Goal: Transaction & Acquisition: Obtain resource

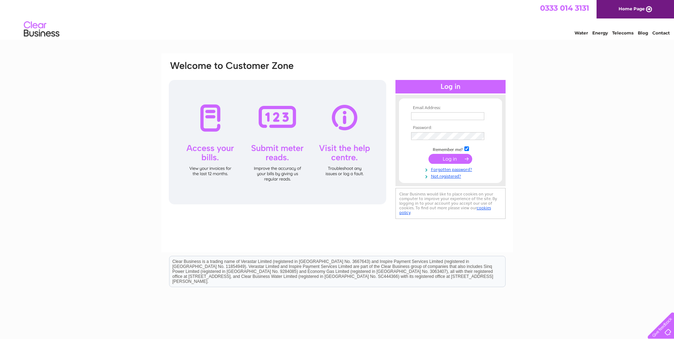
type input "finance@traverse.co.uk"
click at [442, 159] on input "submit" at bounding box center [451, 159] width 44 height 10
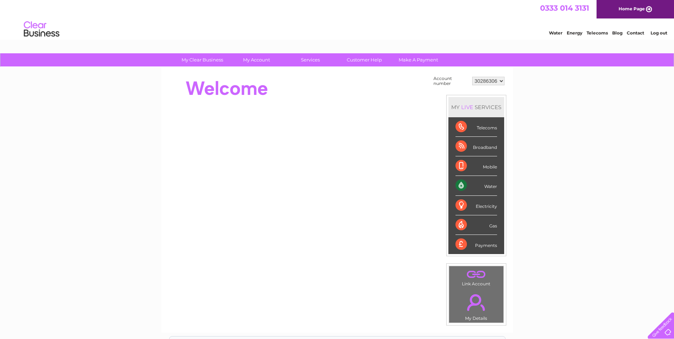
click at [462, 185] on div "Water" at bounding box center [477, 186] width 42 height 20
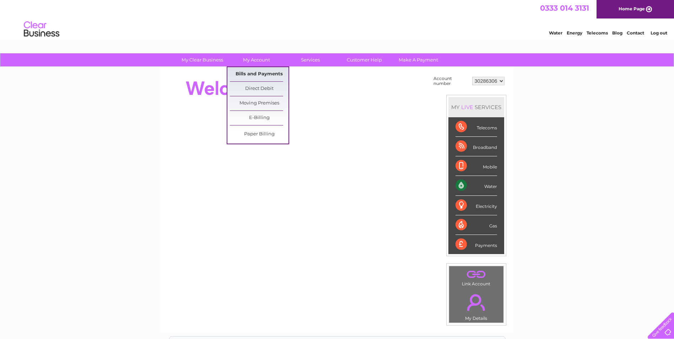
click at [246, 72] on link "Bills and Payments" at bounding box center [259, 74] width 59 height 14
click at [247, 73] on link "Bills and Payments" at bounding box center [259, 74] width 59 height 14
click at [247, 74] on link "Bills and Payments" at bounding box center [259, 74] width 59 height 14
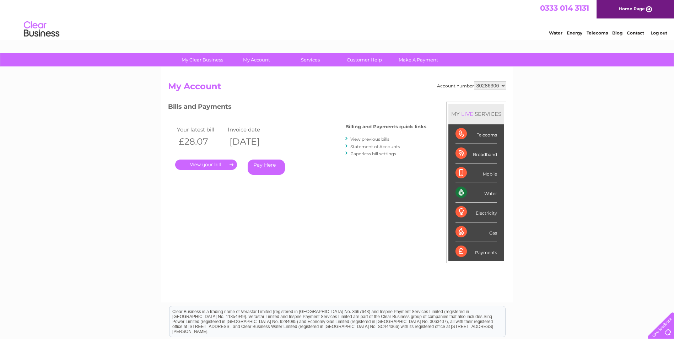
click at [217, 167] on link "." at bounding box center [206, 165] width 62 height 10
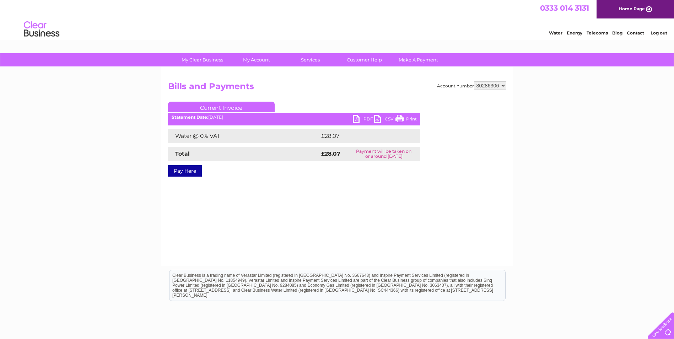
click at [365, 117] on link "PDF" at bounding box center [363, 120] width 21 height 10
